Goal: Task Accomplishment & Management: Complete application form

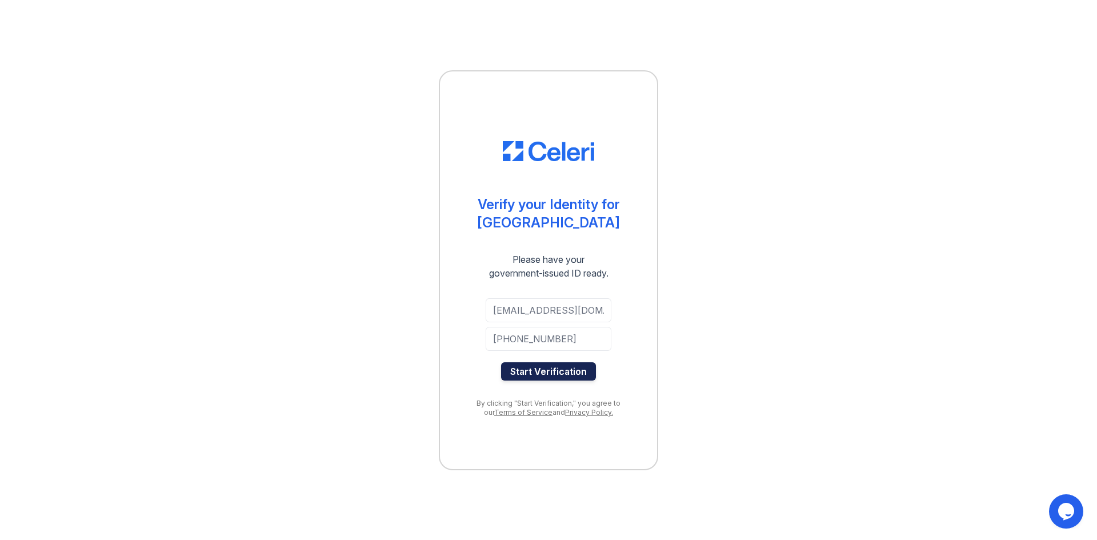
click at [535, 370] on button "Start Verification" at bounding box center [548, 371] width 95 height 18
